Goal: Information Seeking & Learning: Learn about a topic

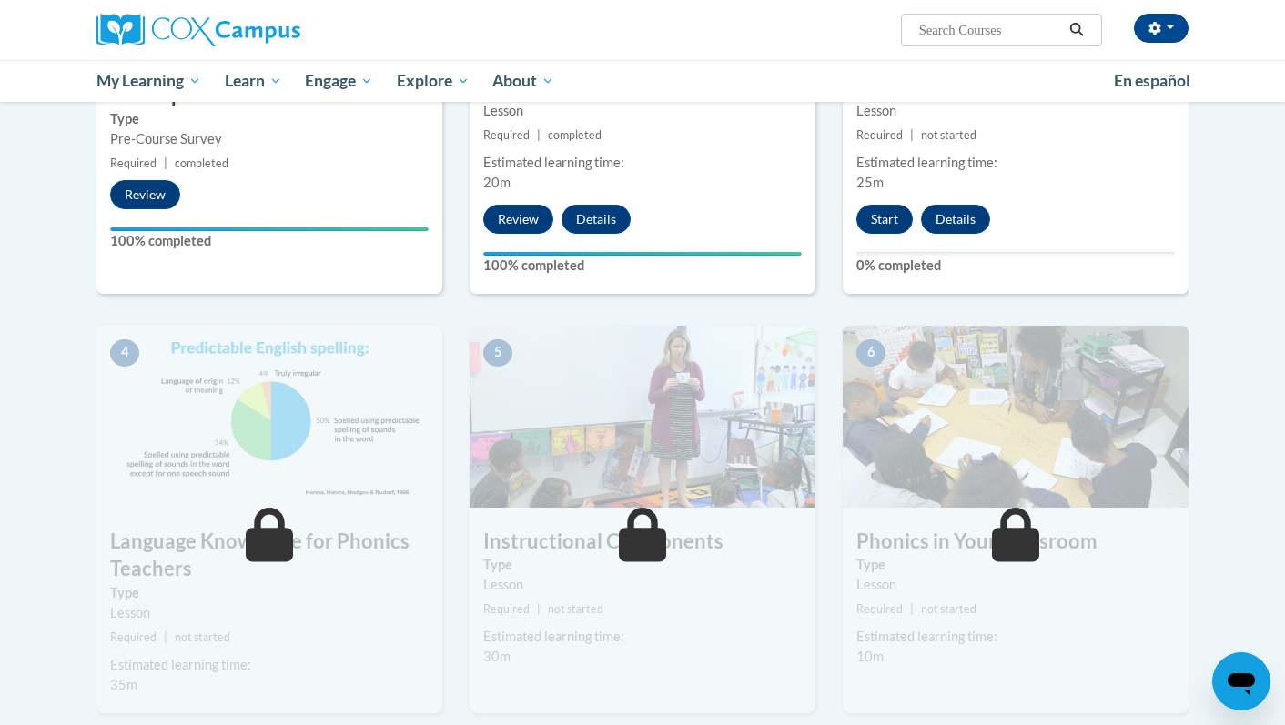
scroll to position [660, 0]
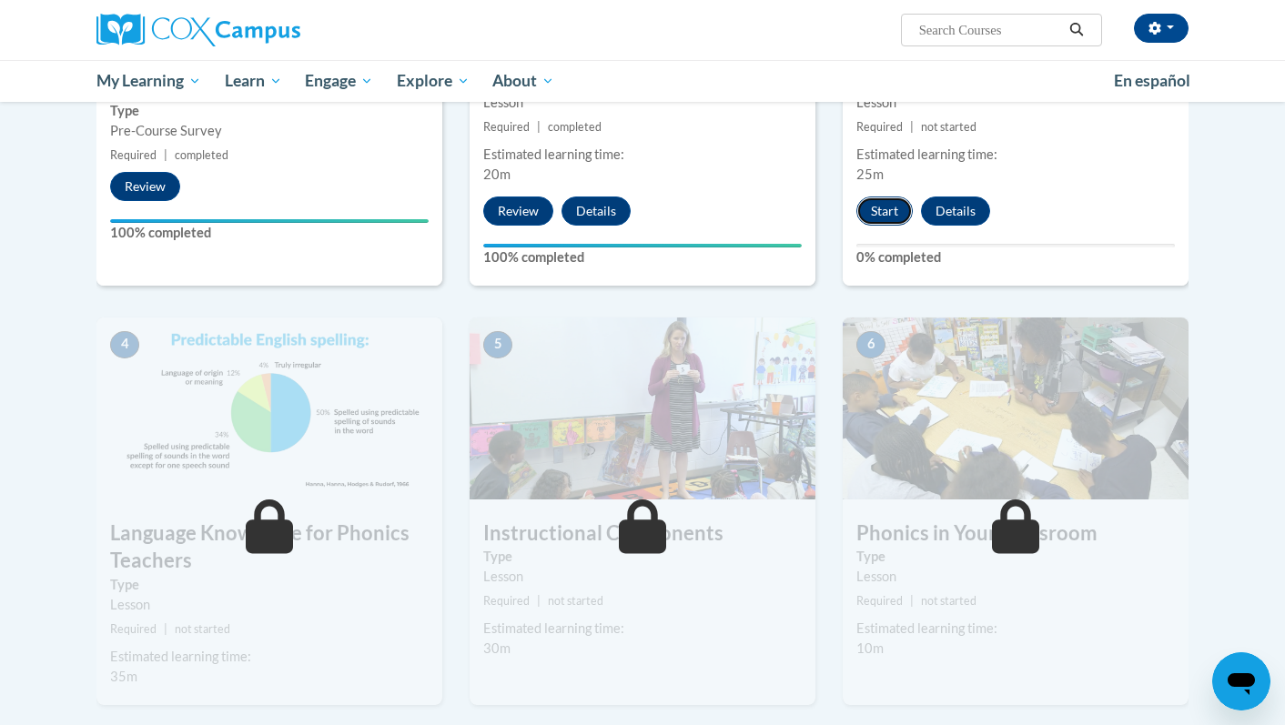
click at [886, 216] on button "Start" at bounding box center [885, 211] width 56 height 29
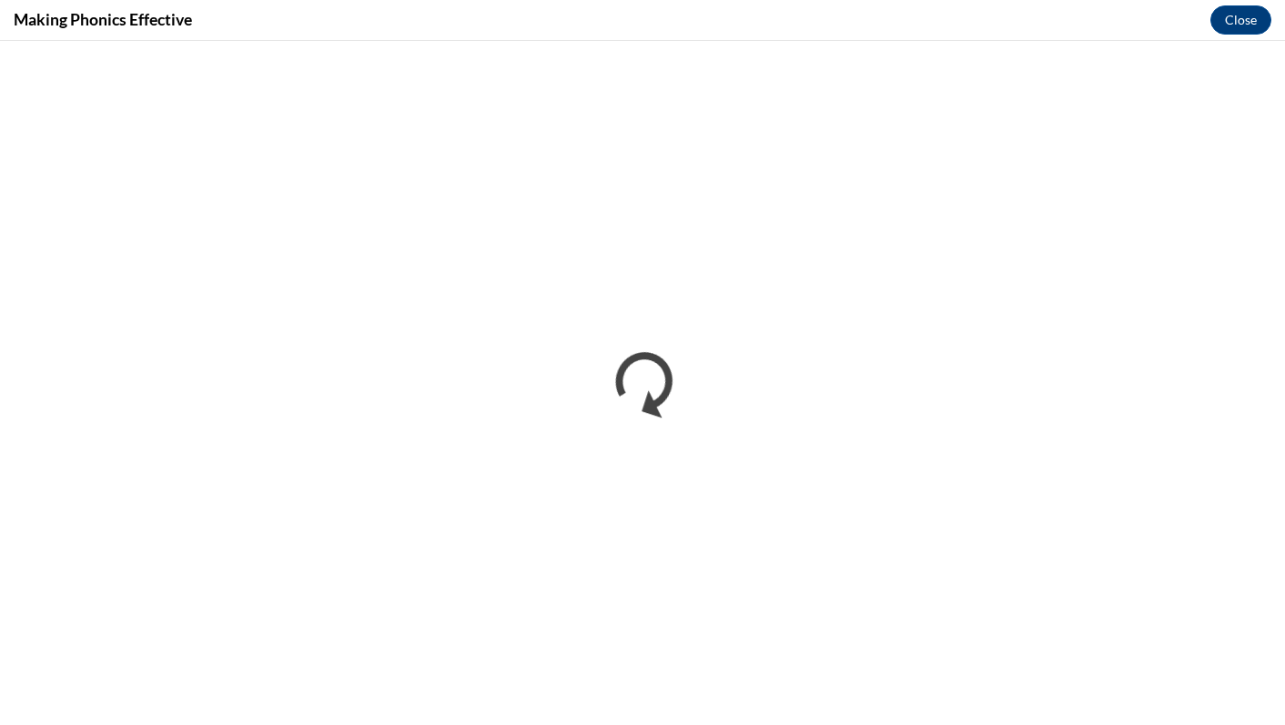
scroll to position [0, 0]
